Goal: Information Seeking & Learning: Learn about a topic

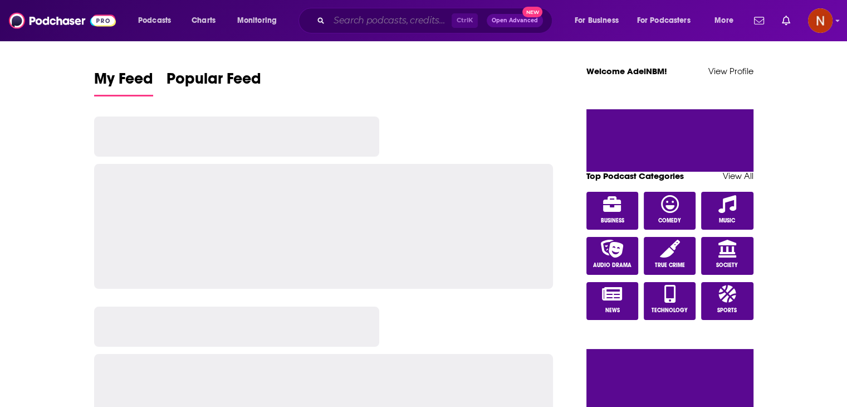
click at [412, 21] on input "Search podcasts, credits, & more..." at bounding box center [390, 21] width 123 height 18
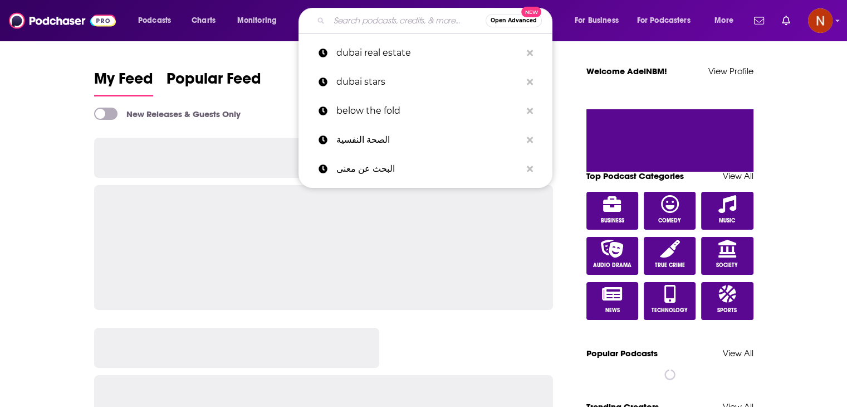
paste input "الحل إيه؟ مع [PERSON_NAME] Eh? with Rabab El-Mahdi"
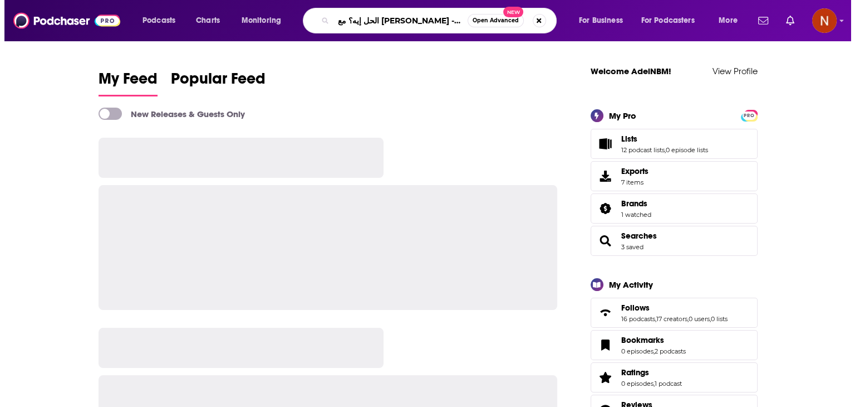
scroll to position [0, 85]
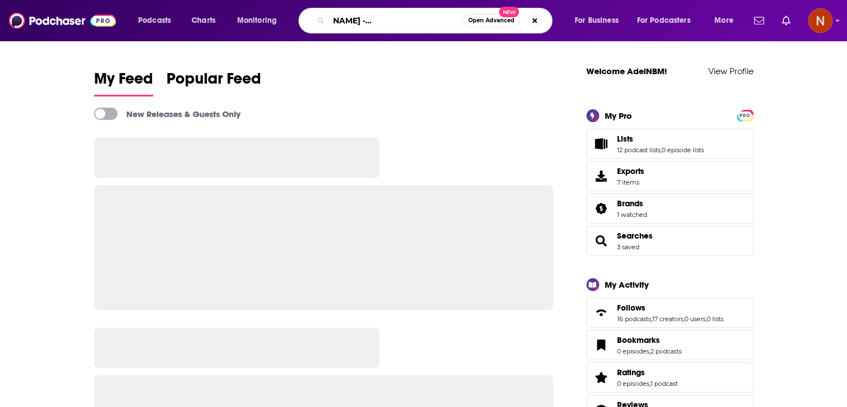
type input "الحل إيه؟ مع [PERSON_NAME] Eh? with Rabab El-Mahdi"
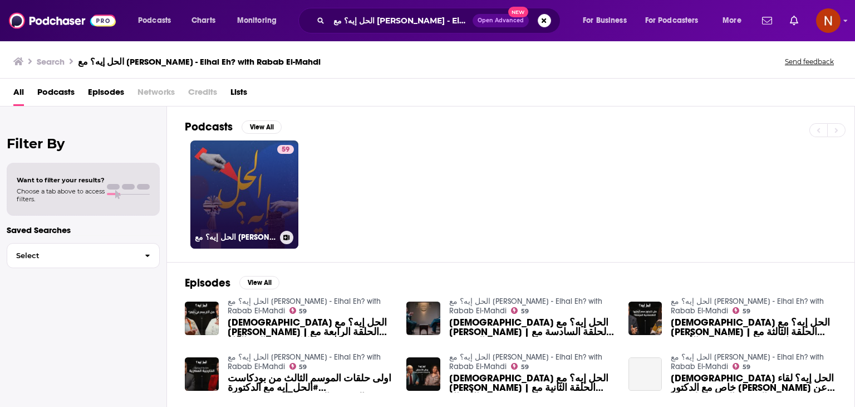
click at [250, 175] on link "59 الحل إيه؟ مع رباب المهدي - Elhal Eh? with Rabab El-Mahdi" at bounding box center [244, 194] width 108 height 108
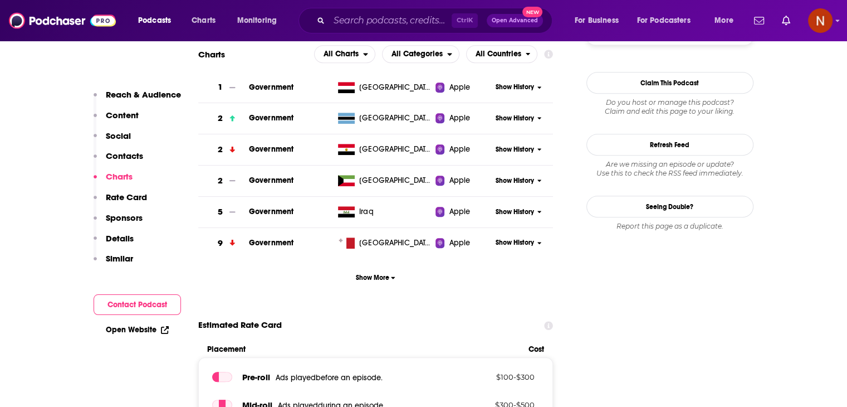
scroll to position [878, 0]
click at [364, 276] on span "Show More" at bounding box center [376, 277] width 40 height 8
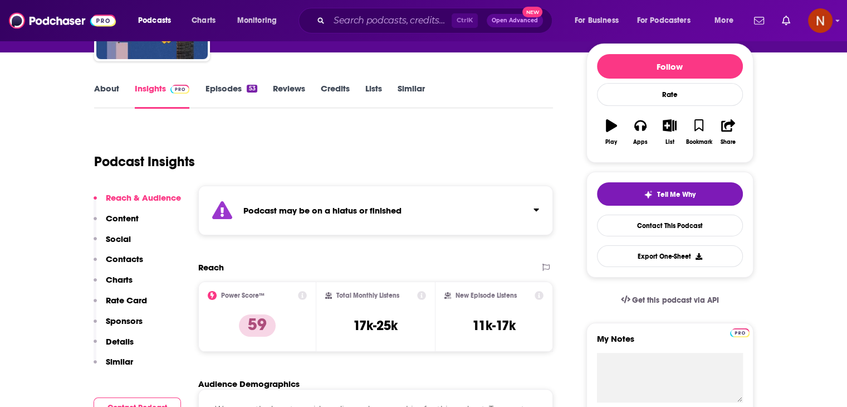
scroll to position [0, 0]
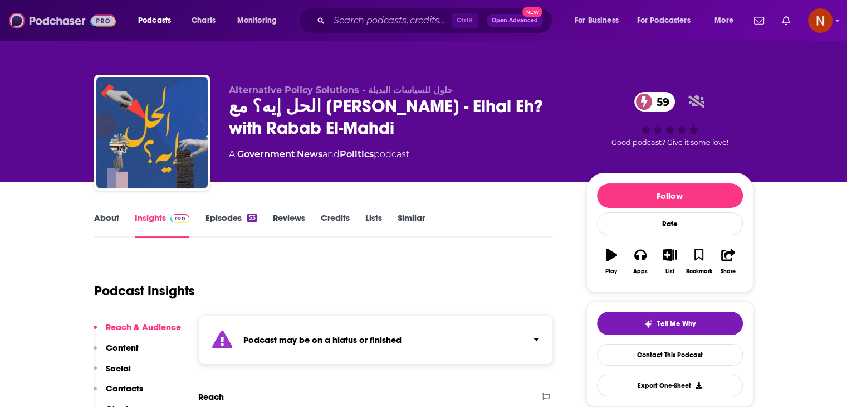
click at [64, 26] on img at bounding box center [62, 20] width 107 height 21
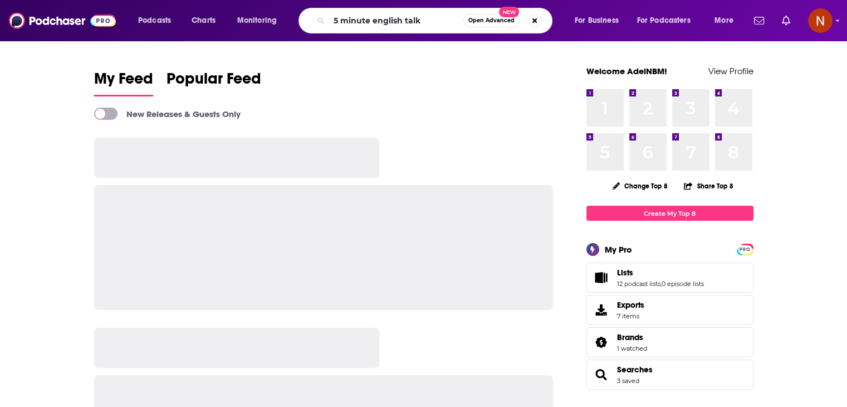
type input "5 minute english talk"
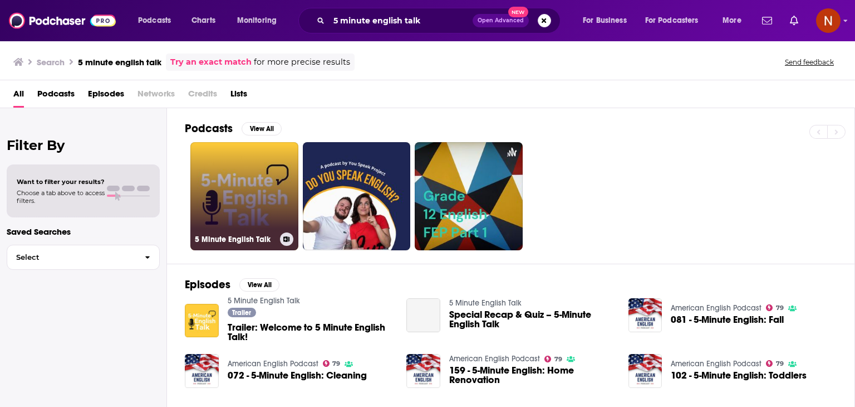
click at [270, 183] on link "5 Minute English Talk" at bounding box center [244, 196] width 108 height 108
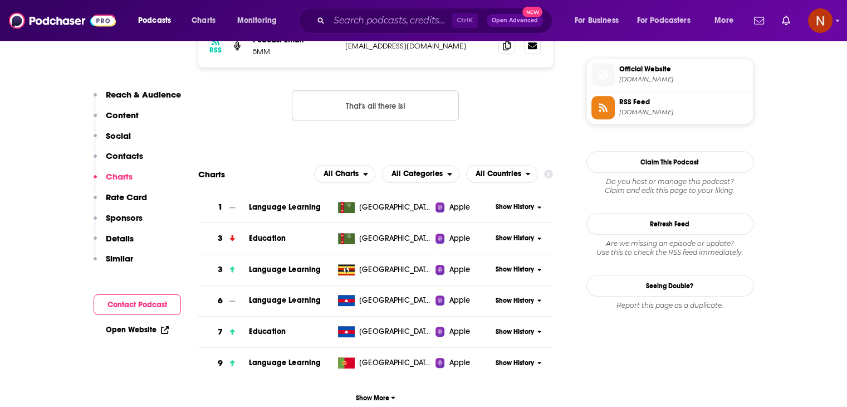
scroll to position [920, 0]
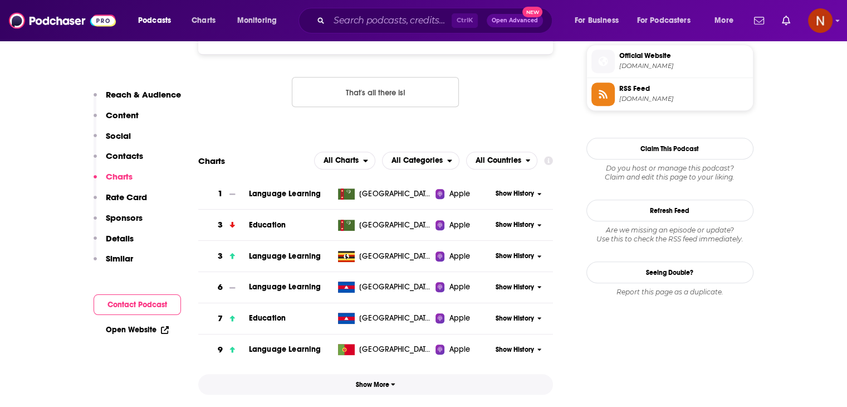
click at [365, 389] on button "Show More" at bounding box center [375, 384] width 355 height 21
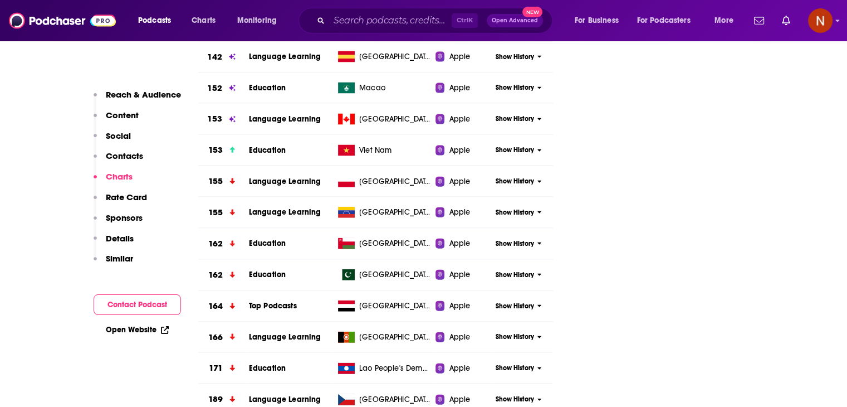
scroll to position [2488, 0]
click at [503, 118] on span "Show History" at bounding box center [515, 119] width 38 height 9
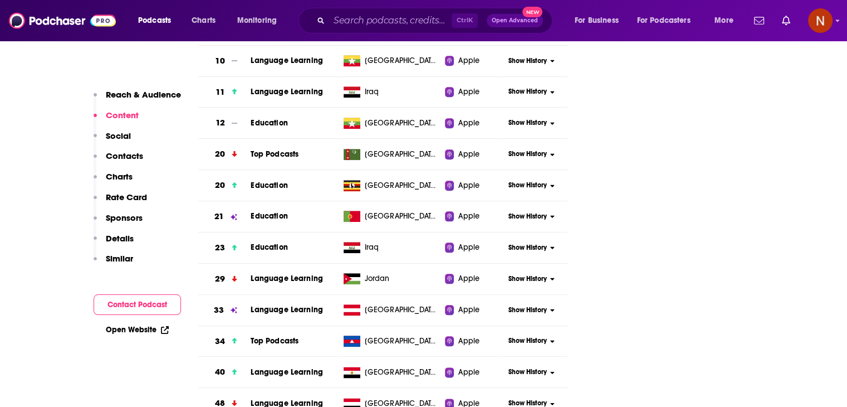
scroll to position [1242, 0]
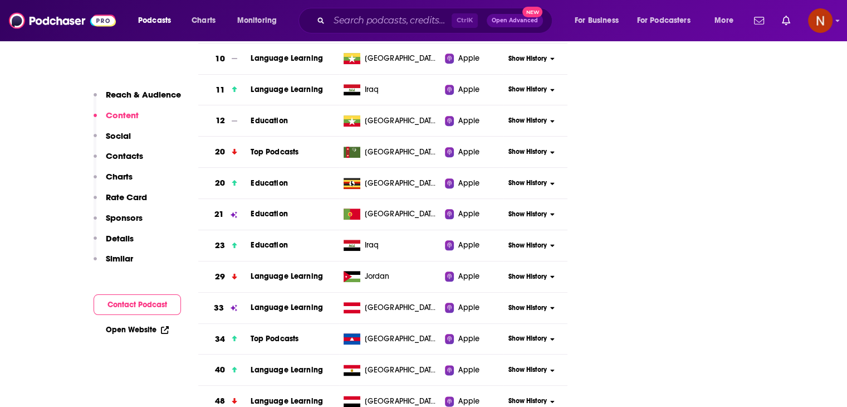
click at [518, 217] on span "Show History" at bounding box center [527, 213] width 38 height 9
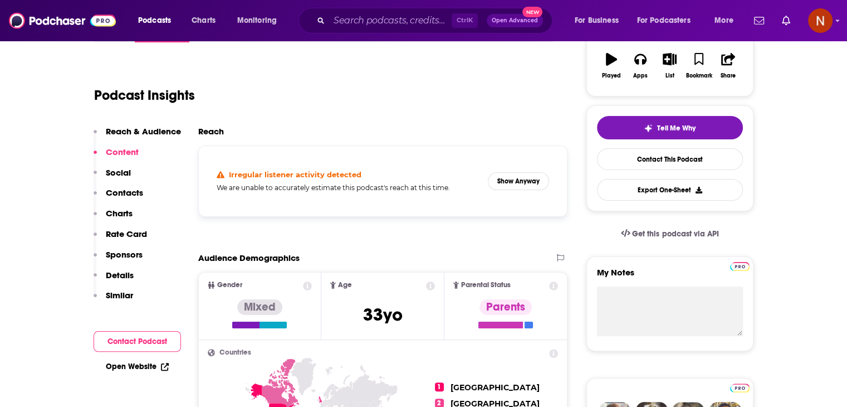
scroll to position [131, 0]
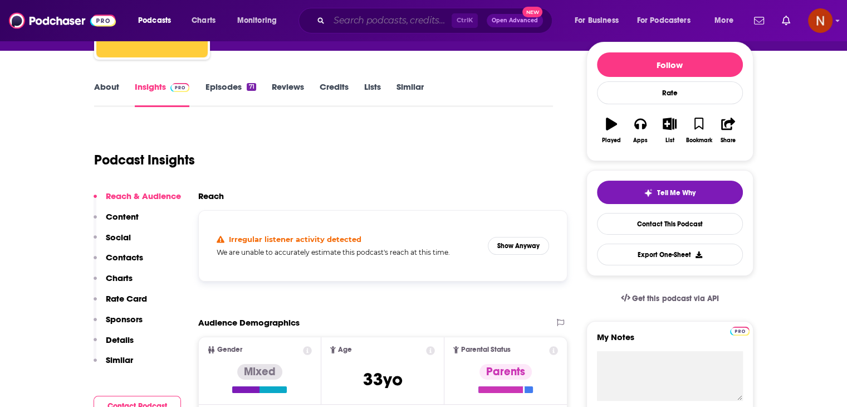
click at [387, 18] on input "Search podcasts, credits, & more..." at bounding box center [390, 21] width 123 height 18
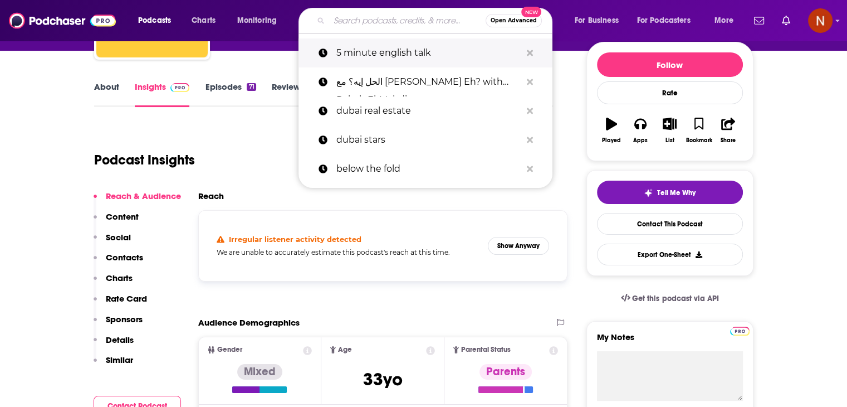
click at [522, 52] on button "Search podcasts, credits, & more..." at bounding box center [529, 53] width 17 height 21
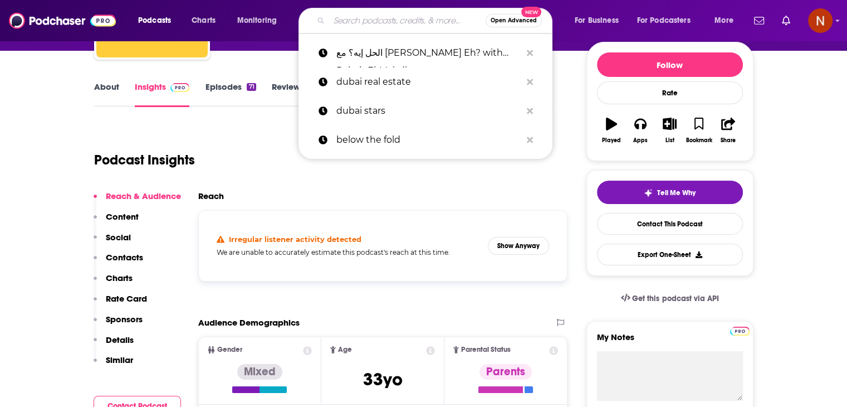
click at [449, 19] on input "Search podcasts, credits, & more..." at bounding box center [407, 21] width 157 height 18
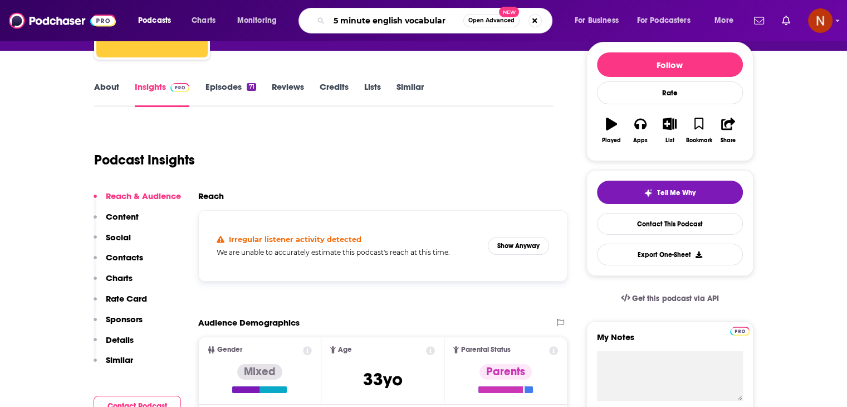
type input "5 minute english vocabulary"
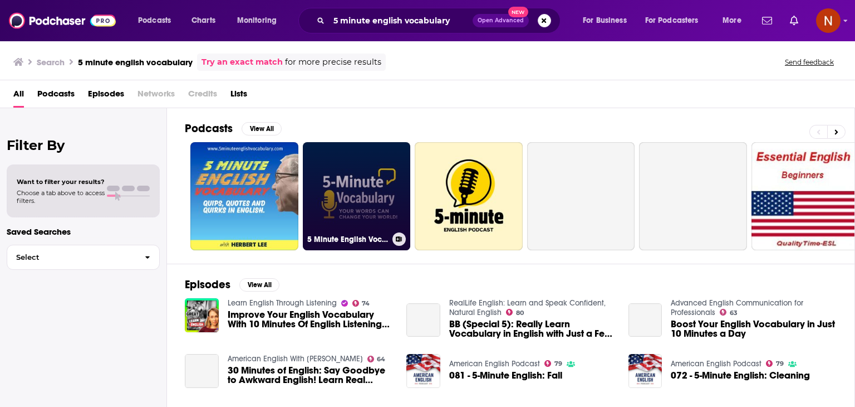
click at [329, 180] on link "5 Minute English Vocabulary Show" at bounding box center [357, 196] width 108 height 108
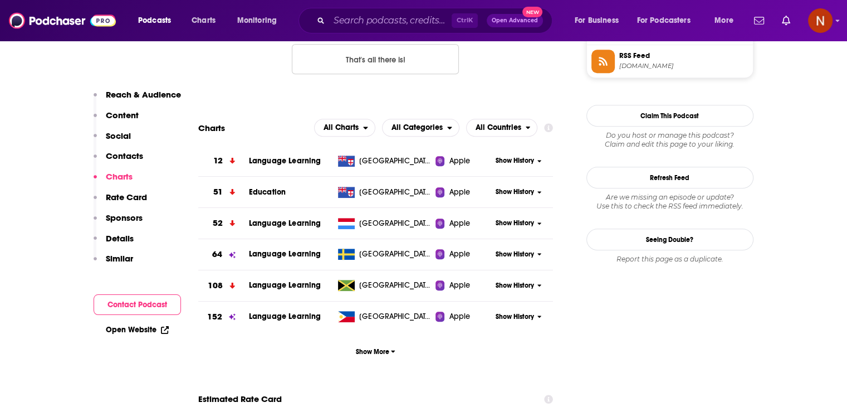
scroll to position [954, 0]
click at [377, 353] on span "Show More" at bounding box center [376, 351] width 40 height 8
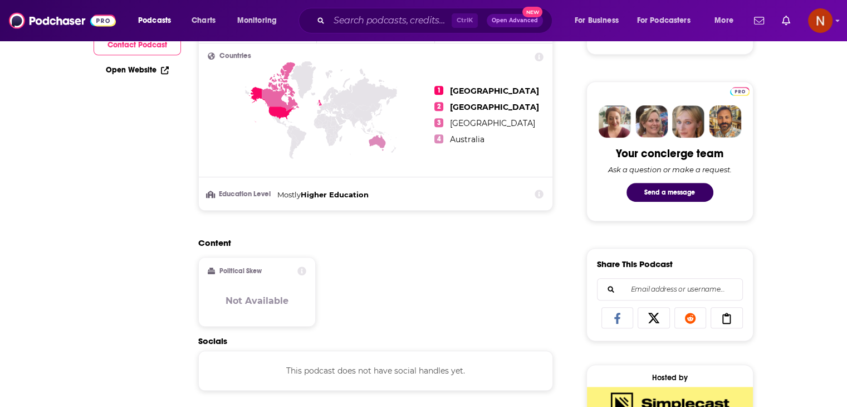
scroll to position [0, 0]
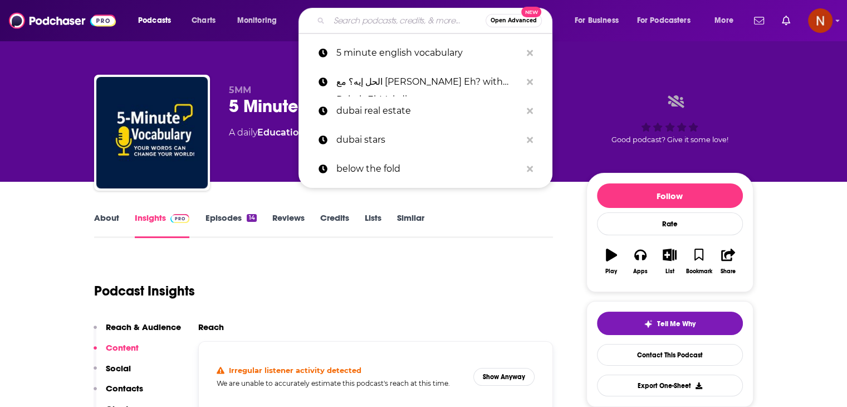
click at [404, 28] on input "Search podcasts, credits, & more..." at bounding box center [407, 21] width 157 height 18
click at [528, 56] on icon "Search podcasts, credits, & more..." at bounding box center [530, 52] width 6 height 9
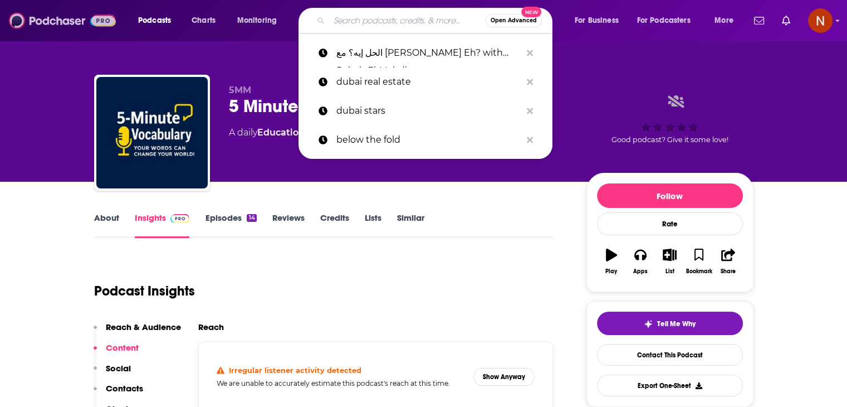
click at [40, 19] on img at bounding box center [62, 20] width 107 height 21
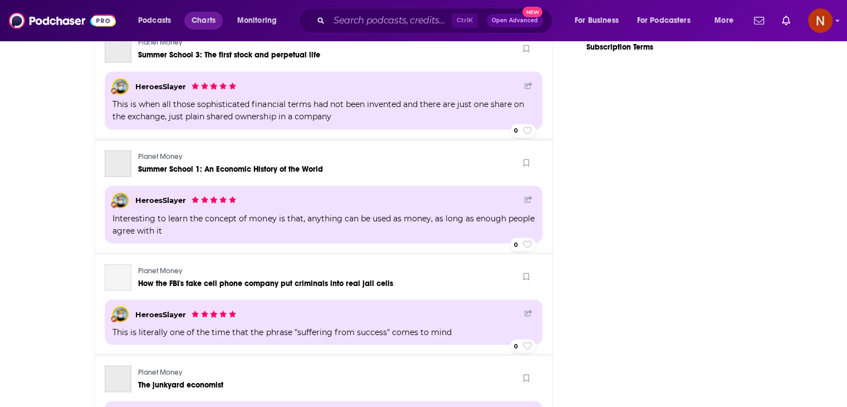
scroll to position [1927, 0]
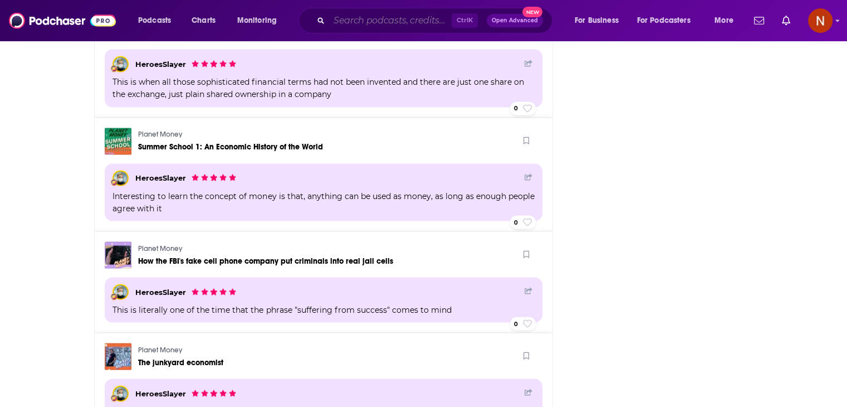
click at [410, 21] on input "Search podcasts, credits, & more..." at bounding box center [390, 21] width 123 height 18
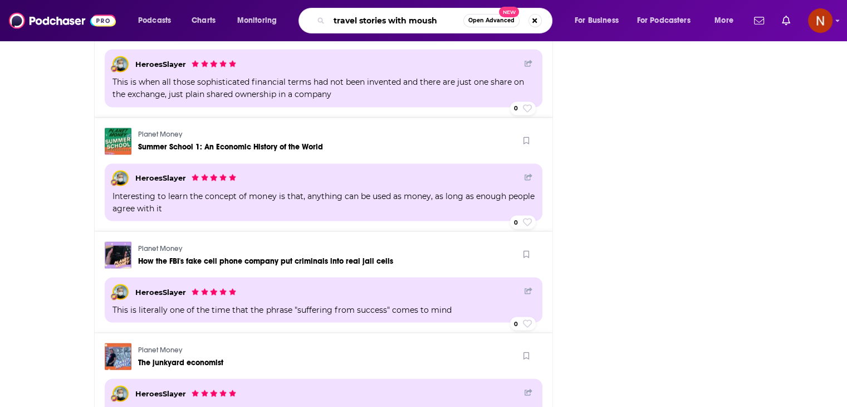
type input "travel stories with moush"
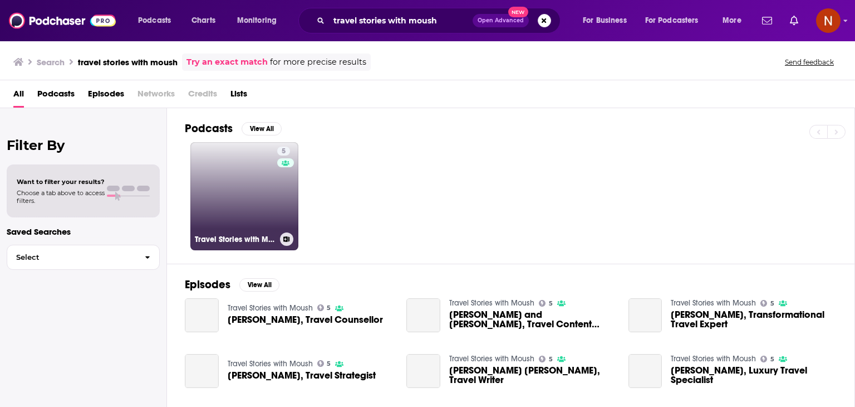
click at [229, 183] on link "5 Travel Stories with Moush" at bounding box center [244, 196] width 108 height 108
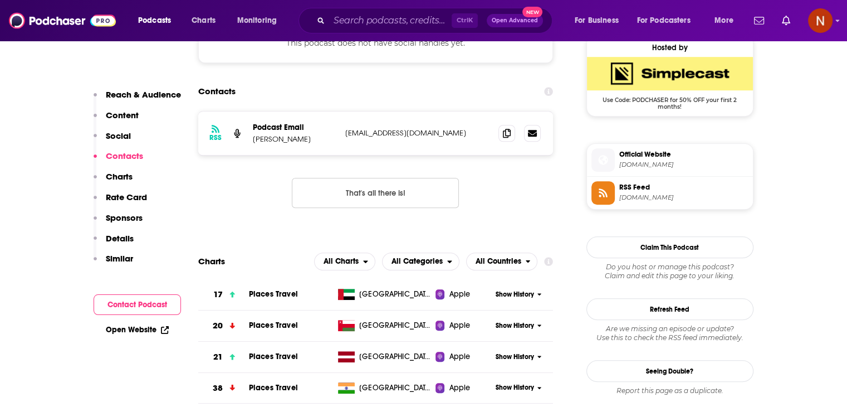
scroll to position [908, 0]
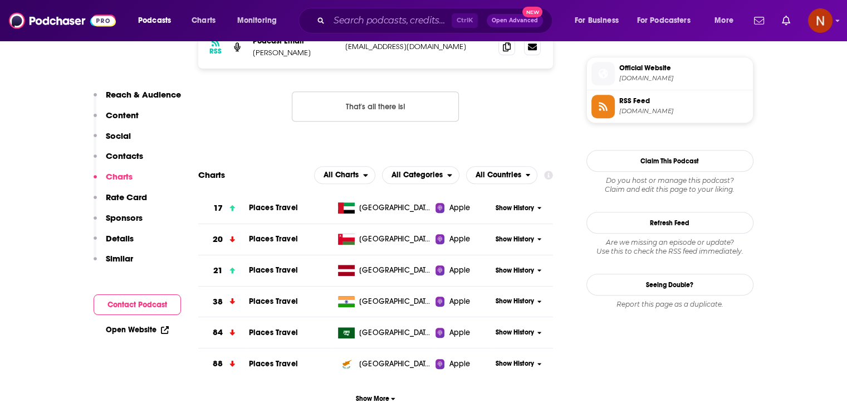
click at [514, 204] on span "Show History" at bounding box center [515, 207] width 38 height 9
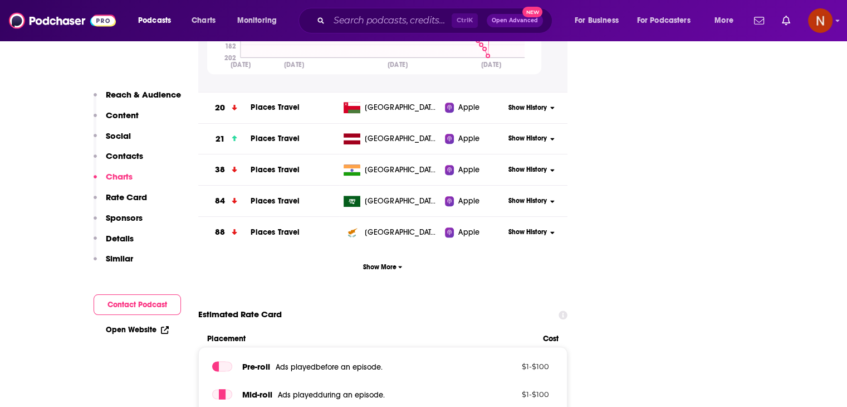
scroll to position [1228, 0]
click at [532, 201] on span "Show History" at bounding box center [527, 200] width 38 height 9
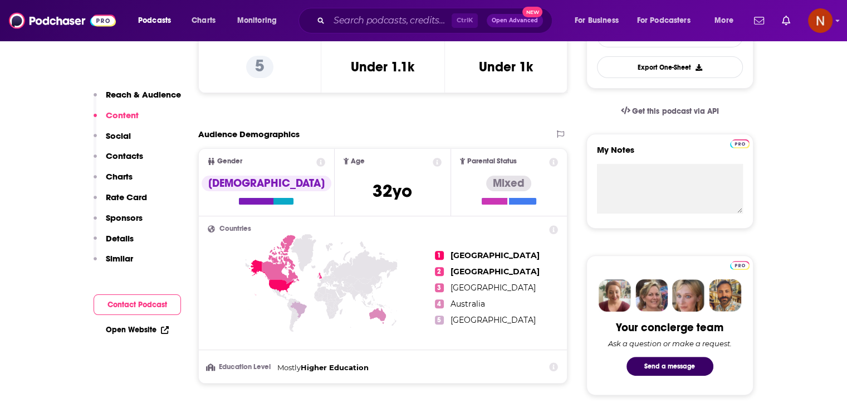
scroll to position [187, 0]
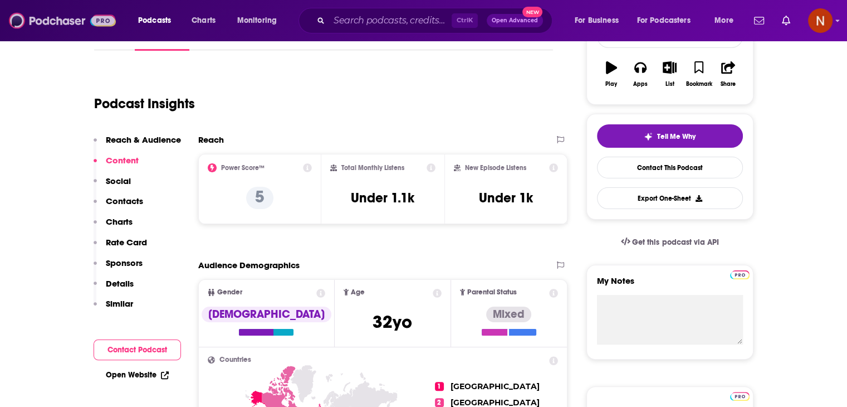
click at [61, 20] on img at bounding box center [62, 20] width 107 height 21
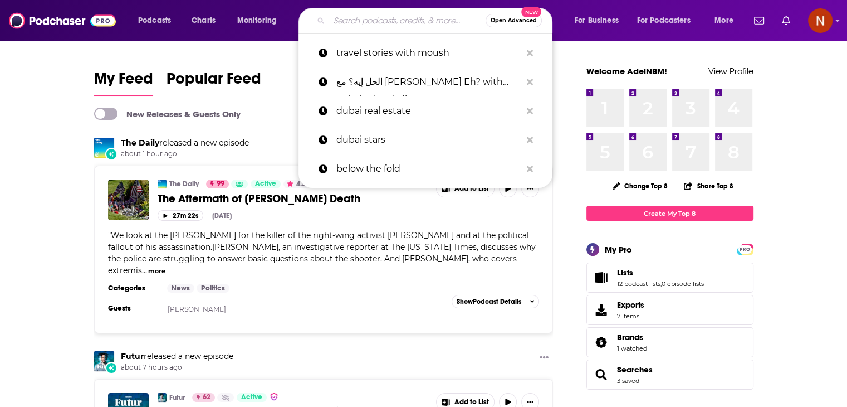
click at [360, 29] on input "Search podcasts, credits, & more..." at bounding box center [407, 21] width 157 height 18
